Goal: Communication & Community: Answer question/provide support

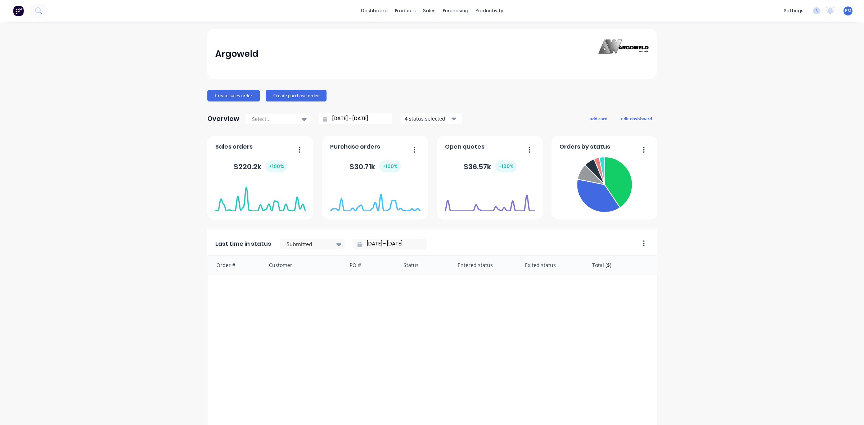
click at [323, 119] on icon at bounding box center [325, 119] width 4 height 5
click at [299, 118] on div at bounding box center [304, 119] width 11 height 12
click at [272, 149] on div "Month to date" at bounding box center [277, 148] width 65 height 13
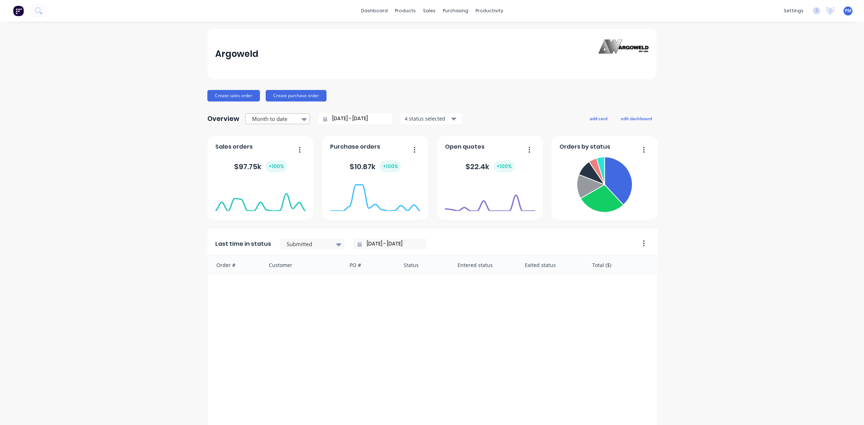
click at [302, 120] on icon at bounding box center [304, 119] width 5 height 3
click at [272, 146] on div "Month to date" at bounding box center [277, 148] width 65 height 13
click at [302, 119] on icon at bounding box center [304, 119] width 5 height 3
click at [267, 172] on div "Year to date" at bounding box center [277, 175] width 65 height 13
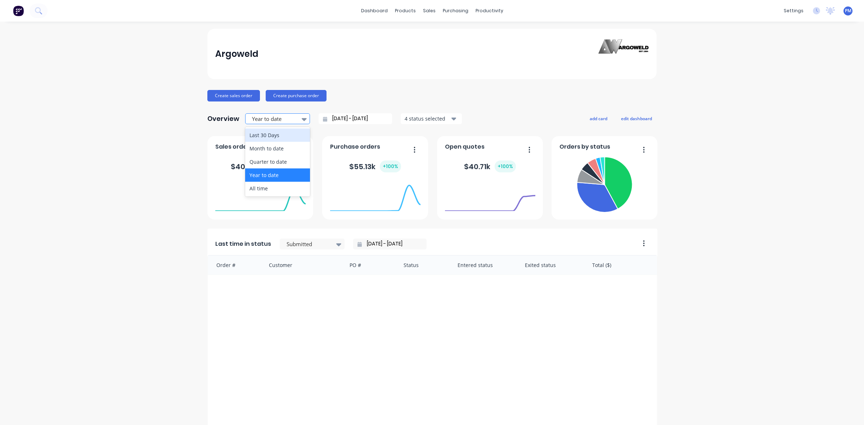
click at [302, 120] on icon at bounding box center [304, 119] width 5 height 3
click at [268, 149] on div "Month to date" at bounding box center [277, 148] width 65 height 13
type input "01/08/25 - 14/08/25"
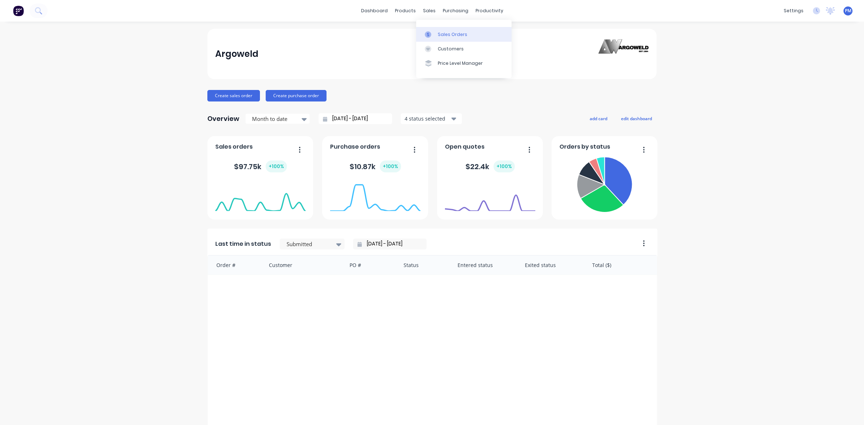
click at [437, 31] on link "Sales Orders" at bounding box center [463, 34] width 95 height 14
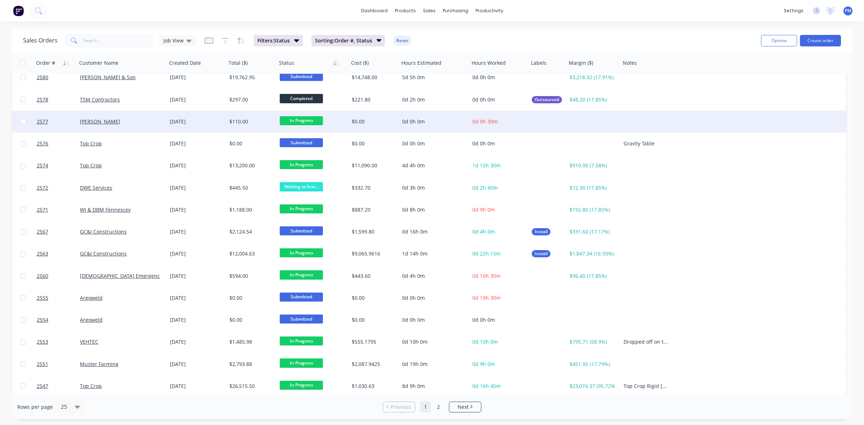
scroll to position [230, 0]
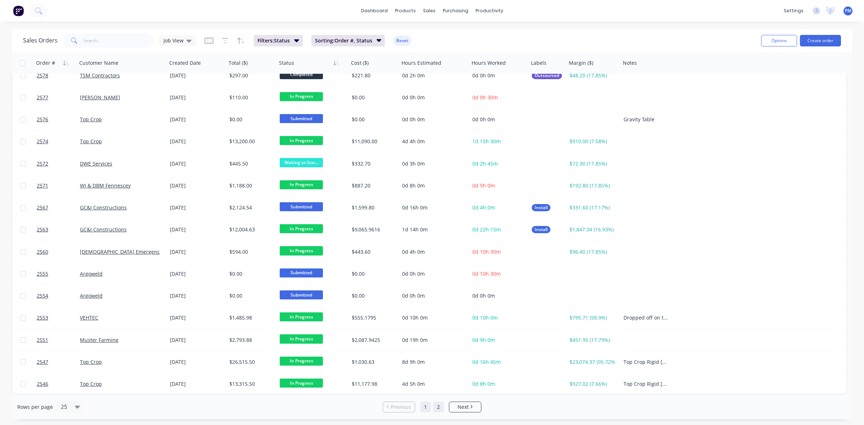
click at [440, 408] on link "2" at bounding box center [438, 407] width 11 height 11
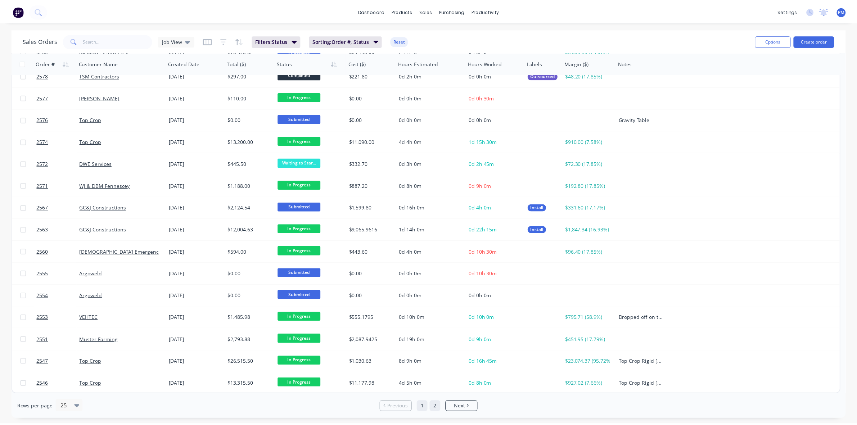
scroll to position [0, 0]
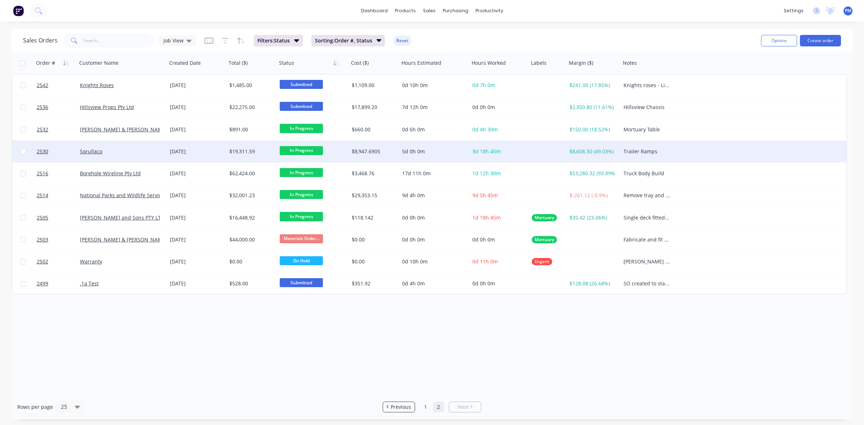
click at [117, 150] on div "Sorullaco" at bounding box center [120, 151] width 80 height 7
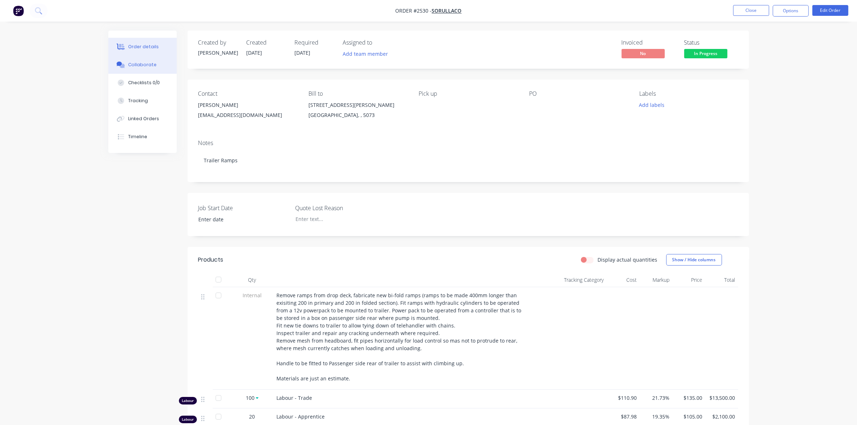
click at [139, 64] on div "Collaborate" at bounding box center [142, 65] width 28 height 6
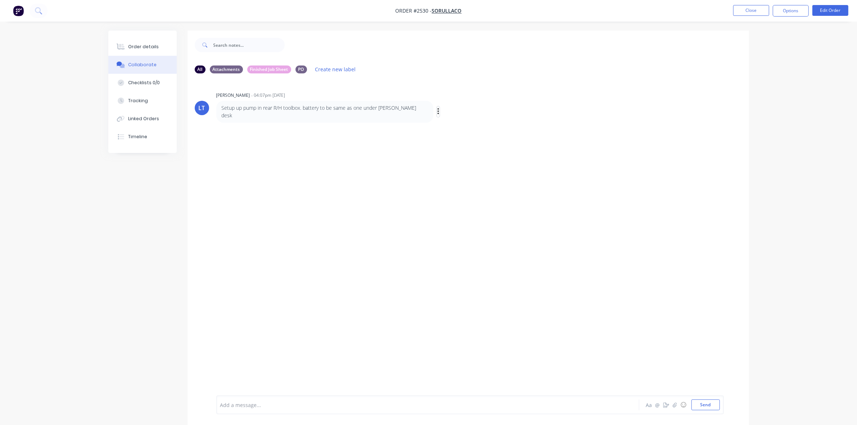
click at [437, 109] on icon "button" at bounding box center [438, 112] width 2 height 8
click at [442, 120] on button "Edit" at bounding box center [464, 125] width 45 height 12
drag, startPoint x: 410, startPoint y: 405, endPoint x: 417, endPoint y: 404, distance: 6.7
click at [412, 404] on span "Setup up pump in rear R/H toolbox. battery to be same as one under Leighs desk.…" at bounding box center [351, 405] width 261 height 7
click at [451, 404] on div "Setup up pump in rear R/H toolbox. battery to be same as one under Leighs desk,…" at bounding box center [408, 405] width 374 height 8
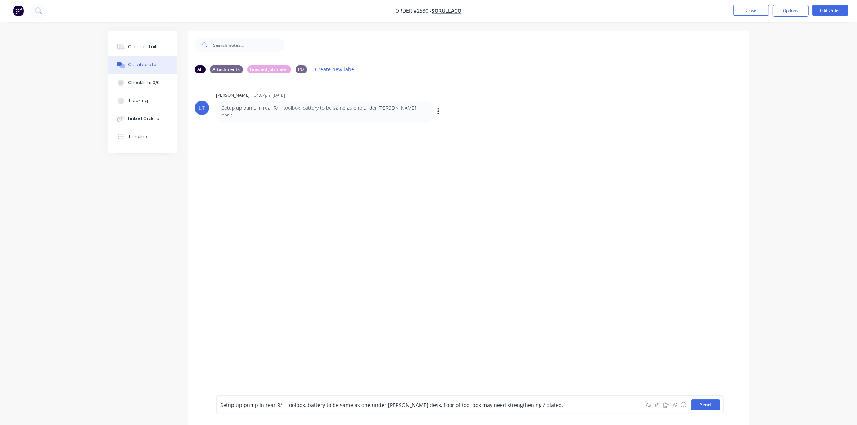
click at [704, 406] on button "Send" at bounding box center [706, 405] width 28 height 11
click at [143, 46] on div "Order details" at bounding box center [143, 47] width 31 height 6
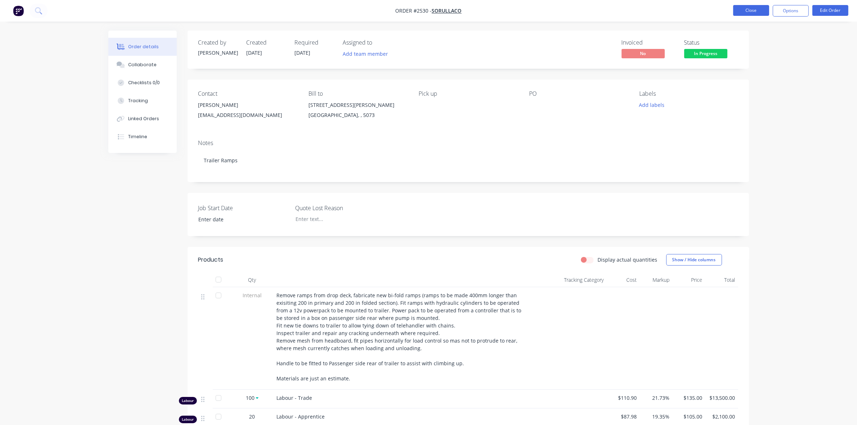
click at [753, 13] on button "Close" at bounding box center [751, 10] width 36 height 11
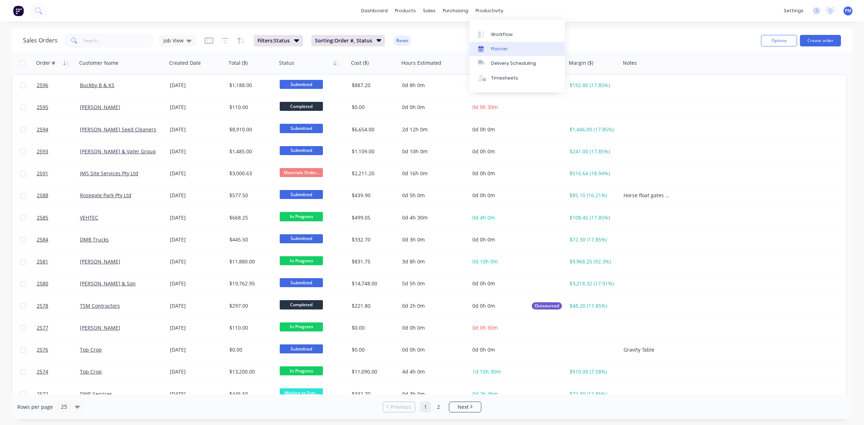
click at [498, 46] on div "Planner" at bounding box center [499, 49] width 17 height 6
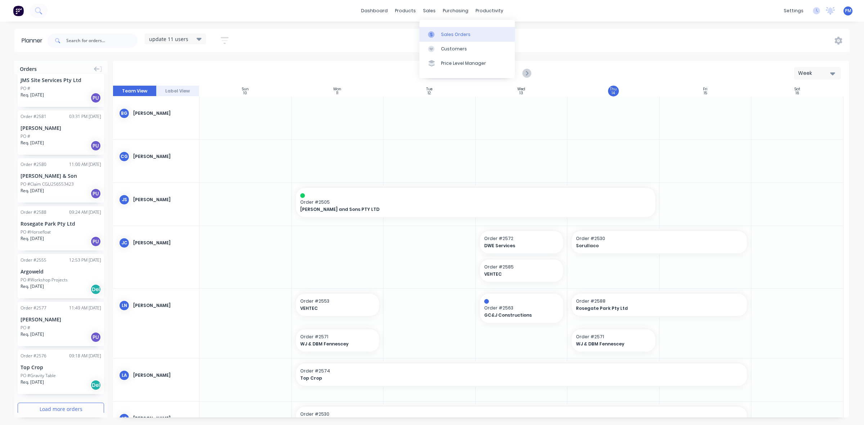
click at [444, 30] on link "Sales Orders" at bounding box center [466, 34] width 95 height 14
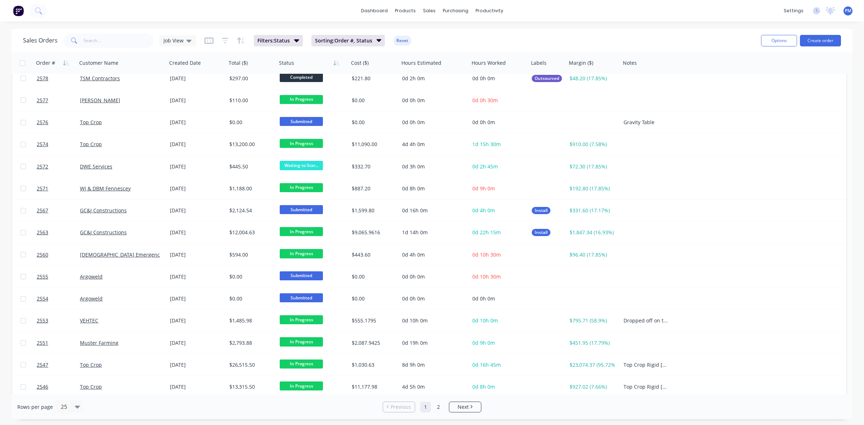
scroll to position [230, 0]
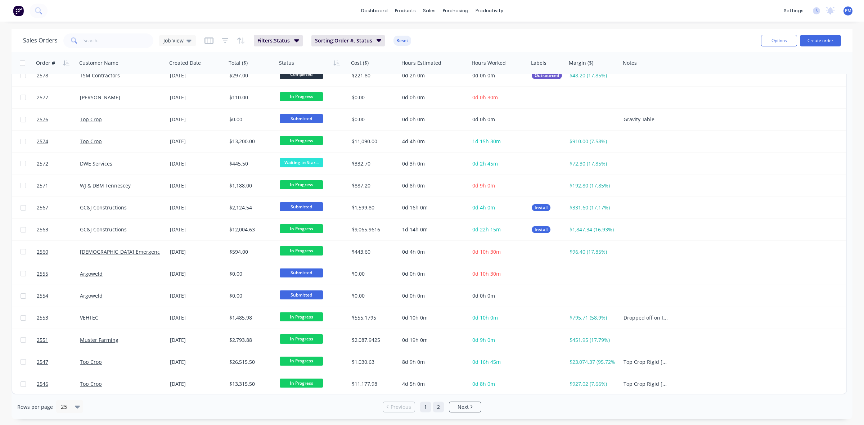
click at [439, 407] on link "2" at bounding box center [438, 407] width 11 height 11
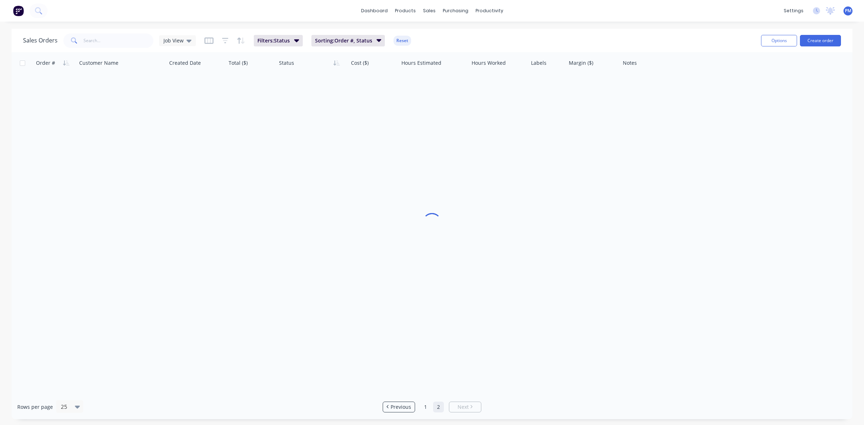
scroll to position [0, 0]
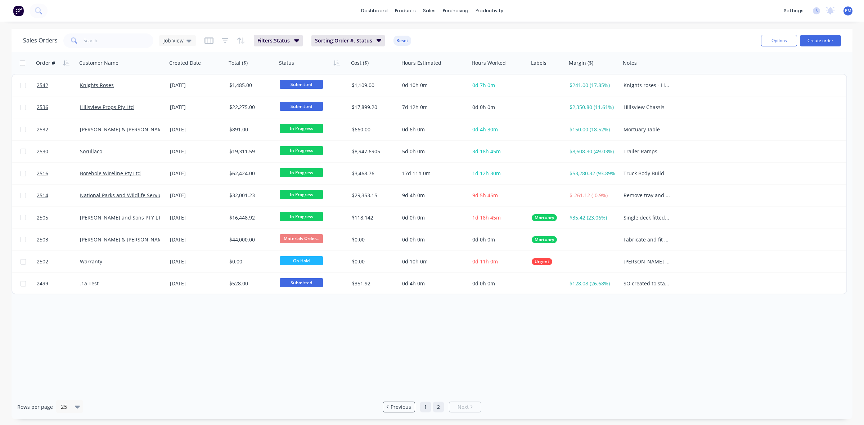
click at [422, 405] on link "1" at bounding box center [425, 407] width 11 height 11
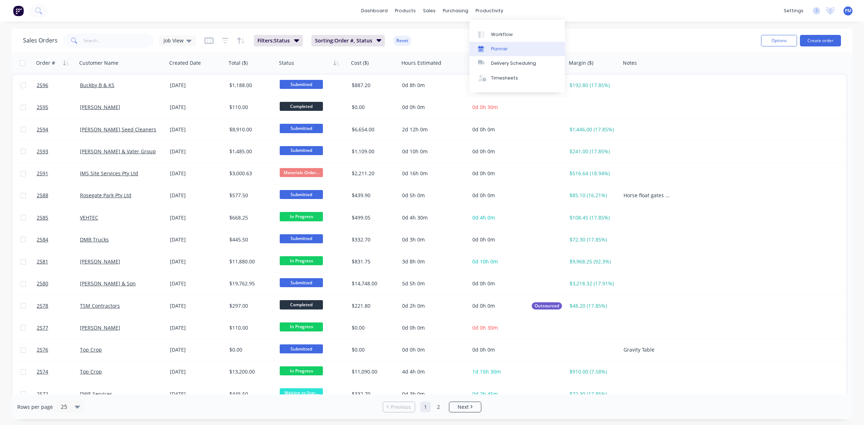
click at [503, 51] on div "Planner" at bounding box center [499, 49] width 17 height 6
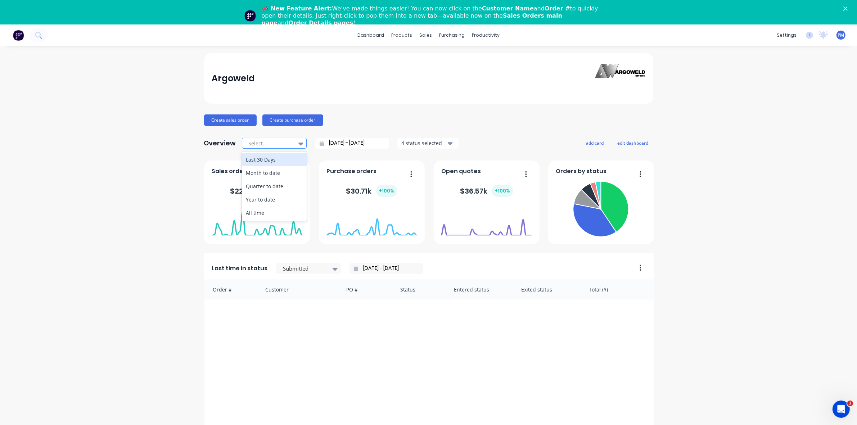
click at [298, 143] on icon at bounding box center [300, 144] width 5 height 3
click at [262, 161] on div "Last 30 Days" at bounding box center [274, 159] width 65 height 13
type input "[DATE] - [DATE]"
